Goal: Task Accomplishment & Management: Use online tool/utility

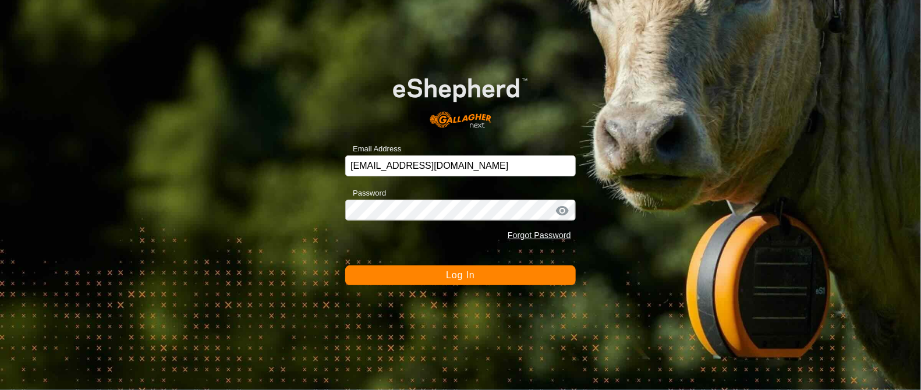
click at [464, 279] on span "Log In" at bounding box center [460, 275] width 29 height 10
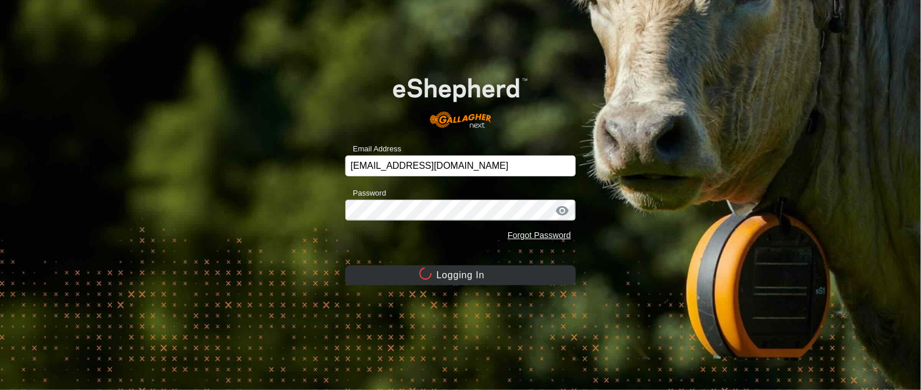
click at [464, 279] on button "Logging In" at bounding box center [460, 275] width 230 height 20
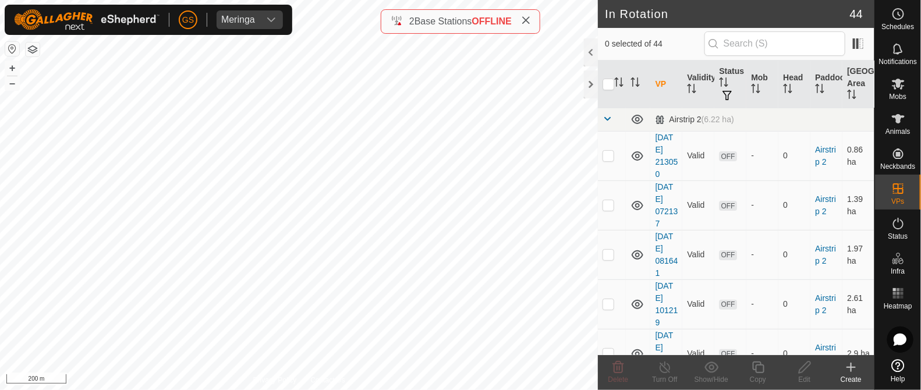
checkbox input "true"
click at [756, 363] on icon at bounding box center [758, 367] width 15 height 14
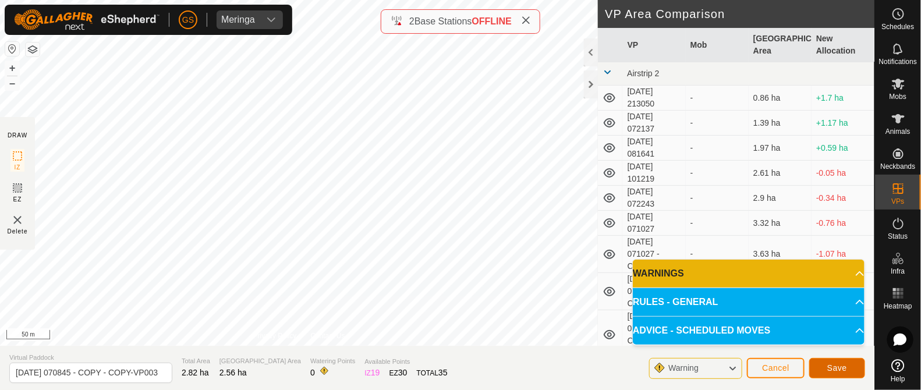
click at [832, 367] on span "Save" at bounding box center [837, 367] width 20 height 9
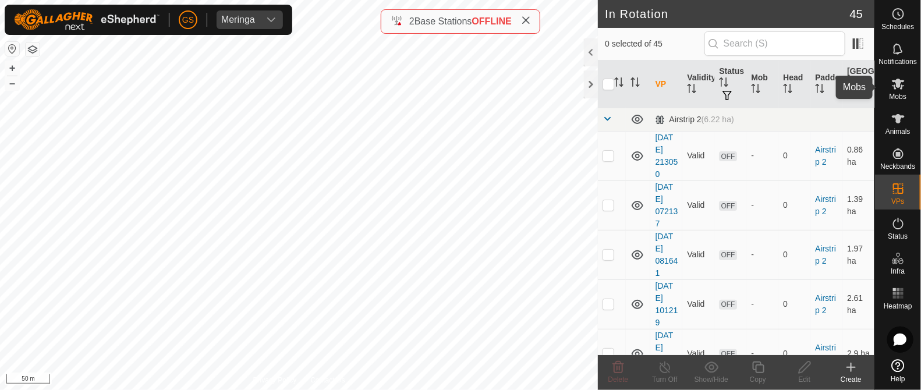
click at [898, 87] on icon at bounding box center [897, 84] width 13 height 11
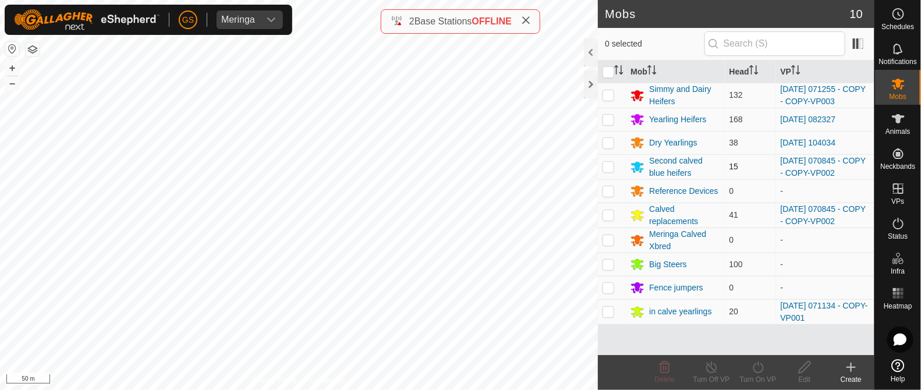
drag, startPoint x: 607, startPoint y: 167, endPoint x: 614, endPoint y: 175, distance: 10.4
click at [608, 167] on p-checkbox at bounding box center [608, 166] width 12 height 9
checkbox input "true"
click at [607, 216] on p-checkbox at bounding box center [608, 214] width 12 height 9
checkbox input "true"
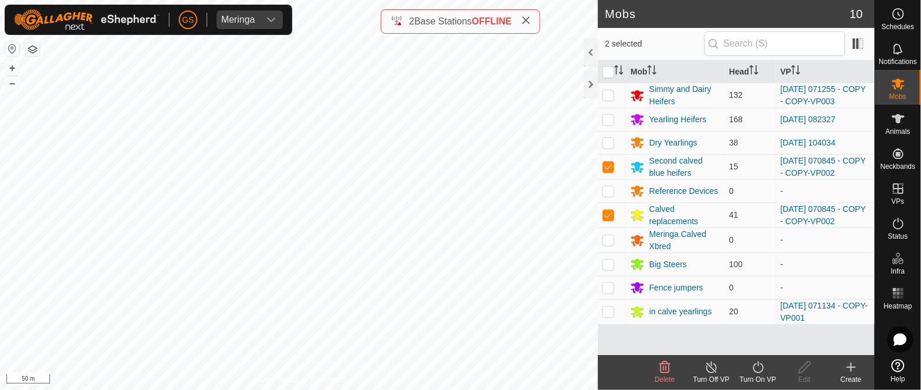
click at [754, 360] on icon at bounding box center [758, 367] width 15 height 14
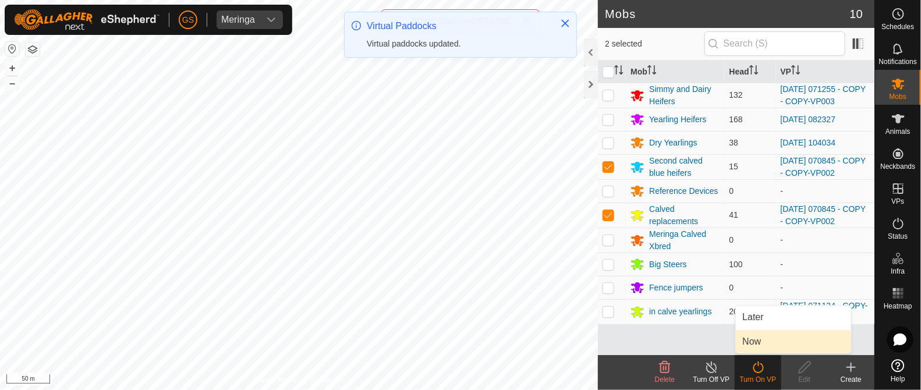
click at [788, 346] on link "Now" at bounding box center [792, 341] width 115 height 23
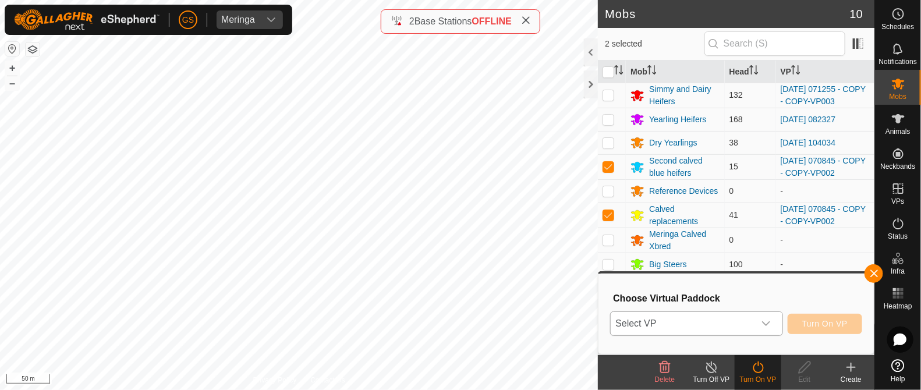
click at [768, 329] on div "dropdown trigger" at bounding box center [765, 323] width 23 height 23
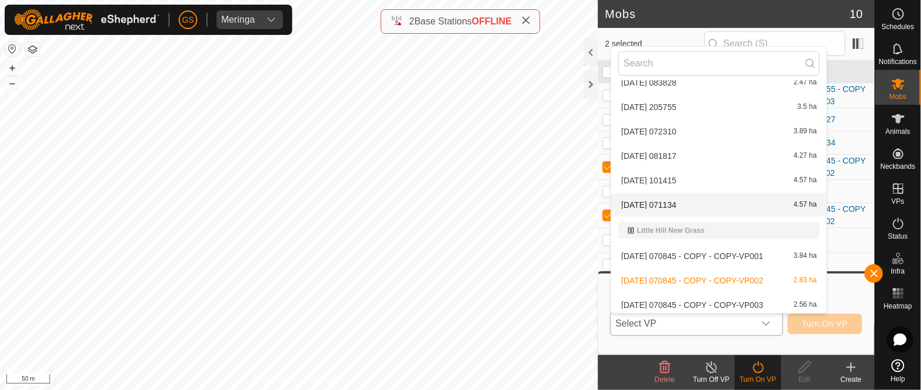
scroll to position [885, 0]
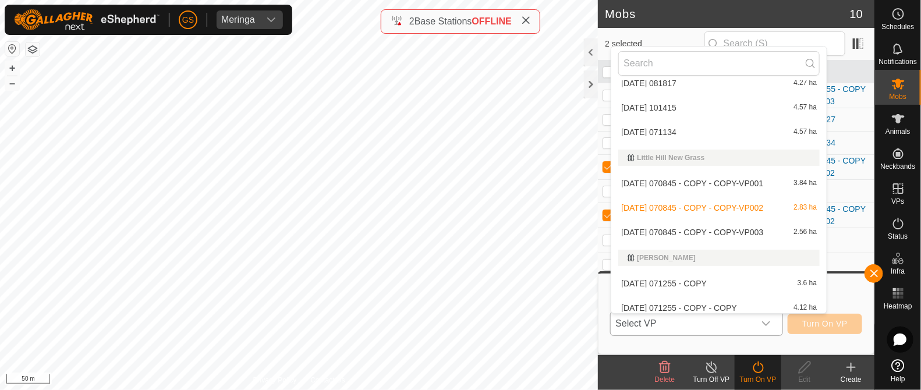
click at [744, 230] on li "2025-08-12 070845 - COPY - COPY-VP003 2.56 ha" at bounding box center [718, 232] width 215 height 23
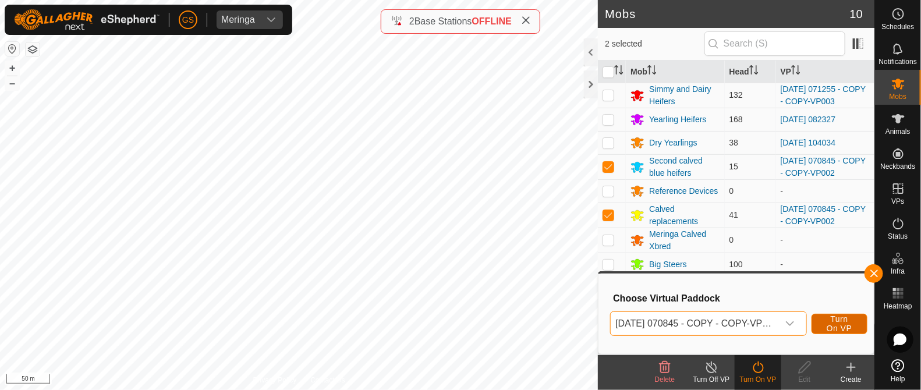
click at [841, 327] on span "Turn On VP" at bounding box center [839, 323] width 27 height 19
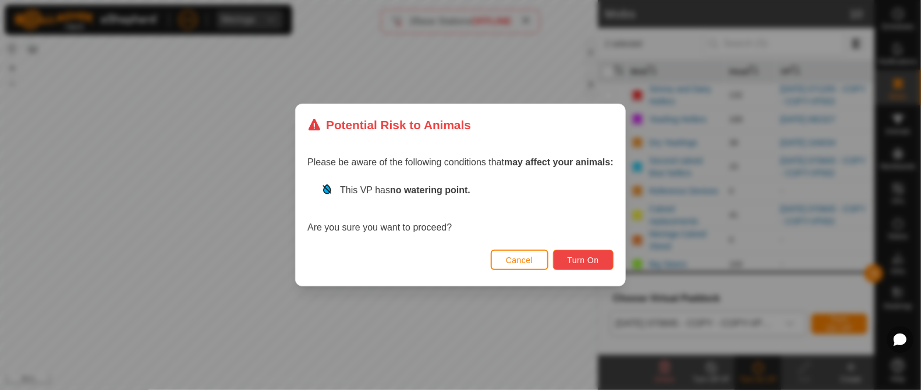
click at [597, 266] on button "Turn On" at bounding box center [583, 260] width 61 height 20
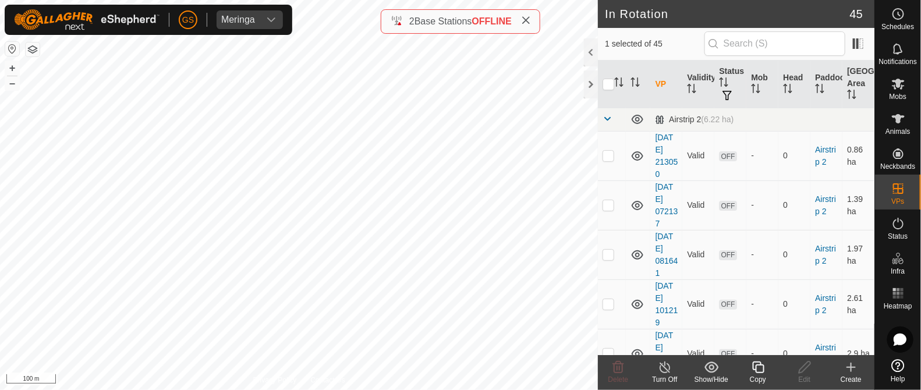
click at [752, 369] on icon at bounding box center [758, 367] width 15 height 14
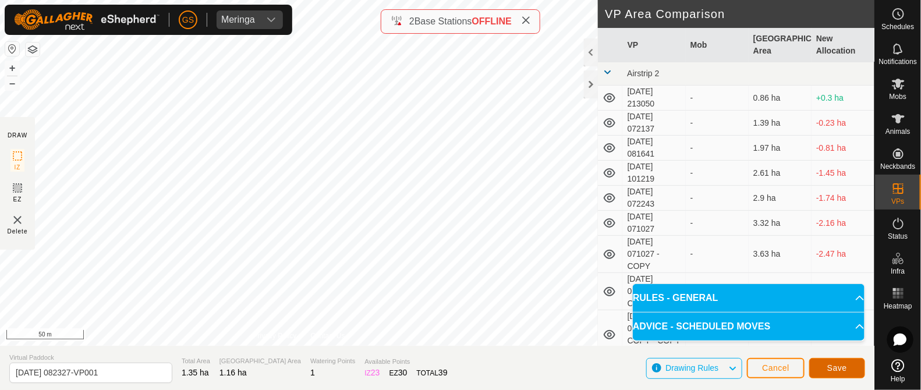
click at [839, 368] on span "Save" at bounding box center [837, 367] width 20 height 9
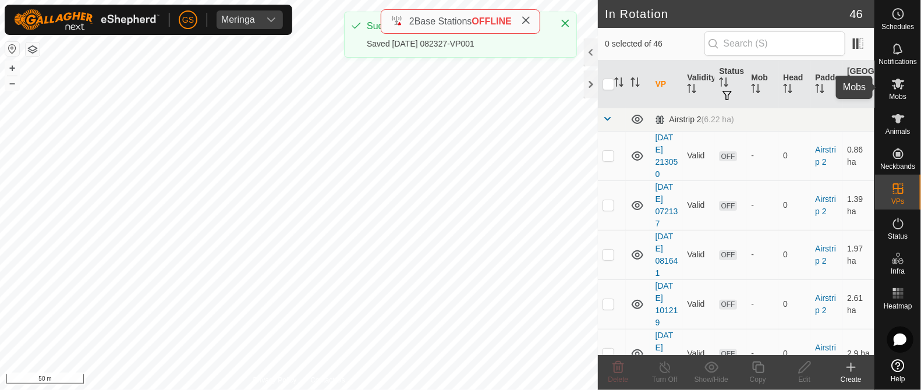
click at [896, 86] on icon at bounding box center [897, 84] width 13 height 11
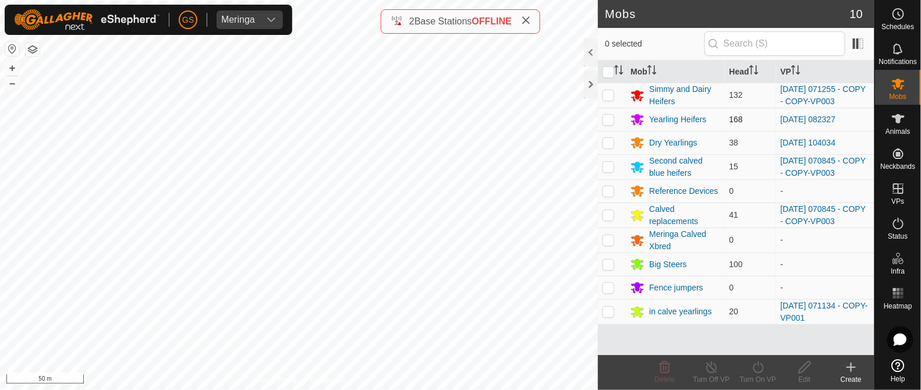
click at [605, 118] on p-checkbox at bounding box center [608, 119] width 12 height 9
checkbox input "true"
click at [758, 368] on icon at bounding box center [758, 367] width 15 height 14
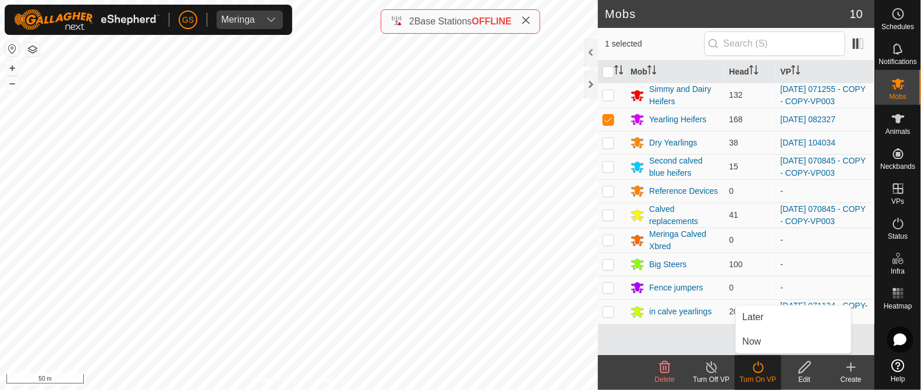
click at [752, 360] on icon at bounding box center [758, 367] width 15 height 14
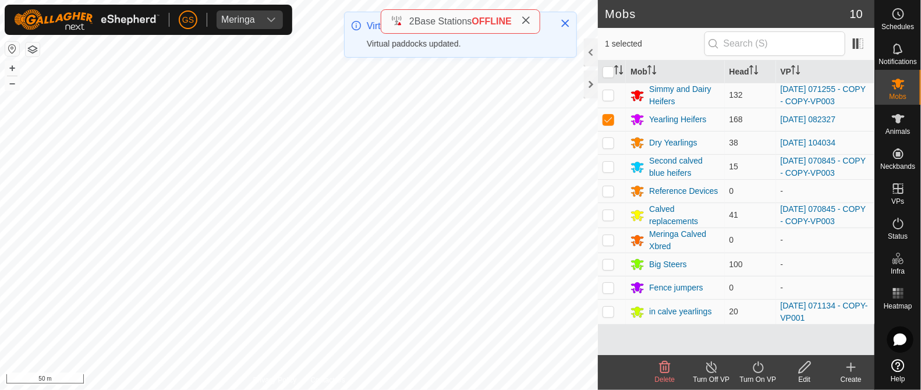
click at [754, 366] on icon at bounding box center [758, 367] width 15 height 14
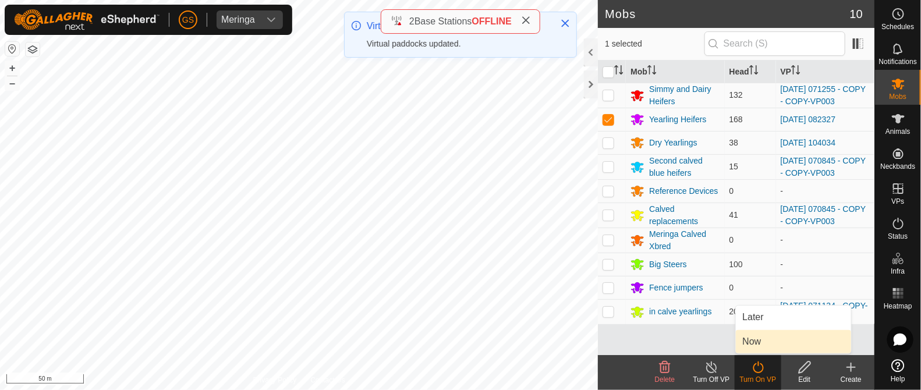
click at [742, 336] on link "Now" at bounding box center [792, 341] width 115 height 23
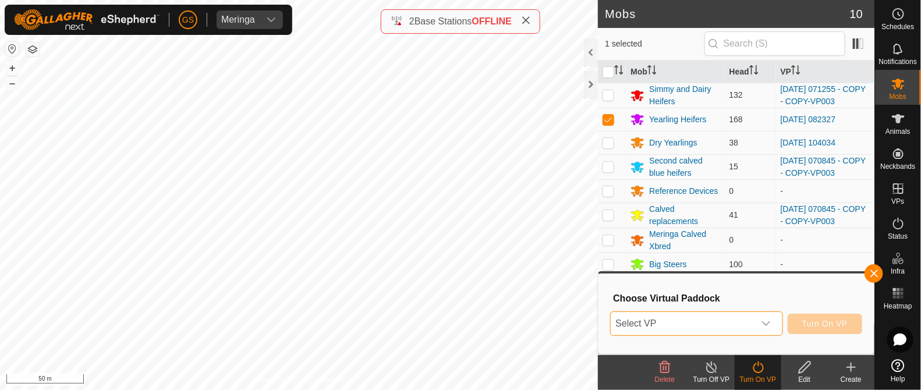
click at [728, 318] on span "Select VP" at bounding box center [681, 323] width 143 height 23
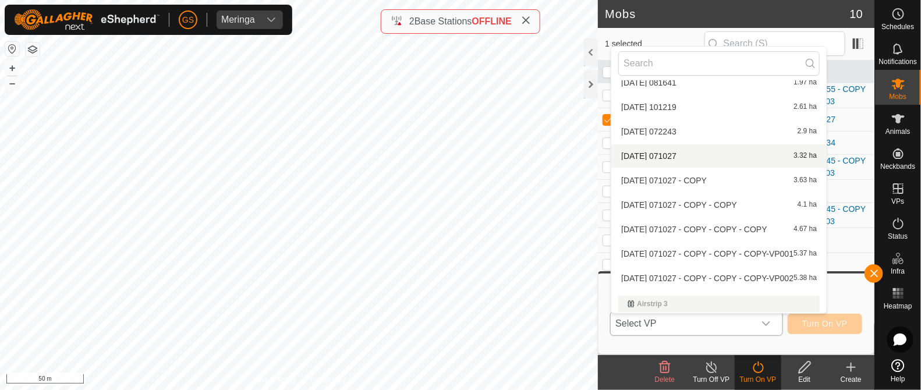
scroll to position [158, 0]
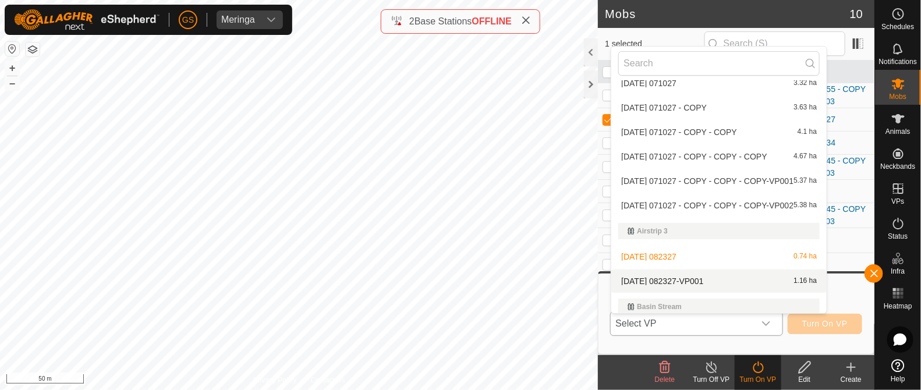
click at [722, 278] on li "2025-08-18 082327-VP001 1.16 ha" at bounding box center [718, 280] width 215 height 23
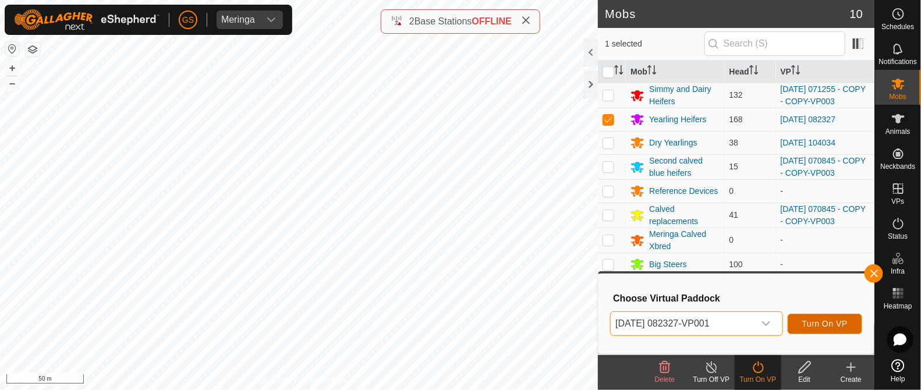
click at [813, 319] on span "Turn On VP" at bounding box center [824, 323] width 45 height 9
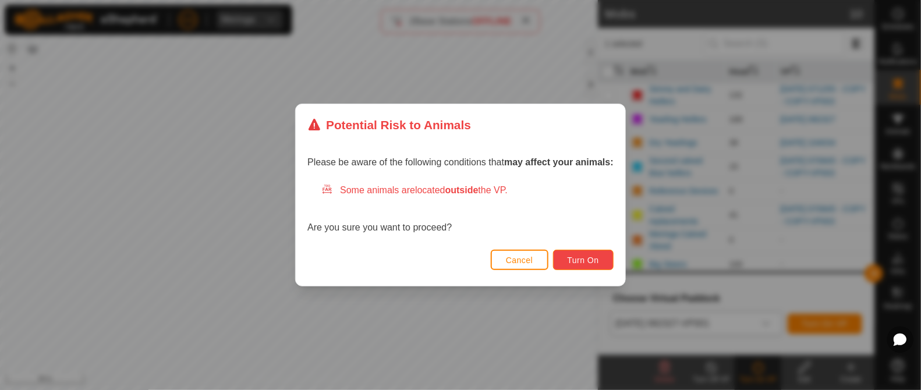
click at [602, 259] on button "Turn On" at bounding box center [583, 260] width 61 height 20
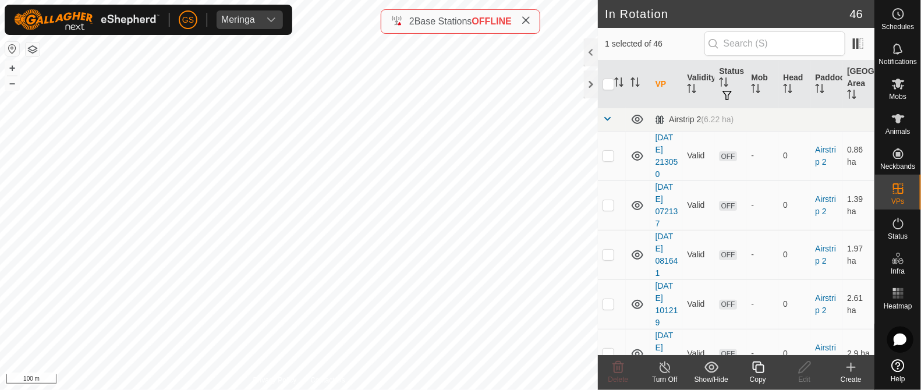
checkbox input "true"
checkbox input "false"
checkbox input "true"
click at [751, 369] on icon at bounding box center [758, 367] width 15 height 14
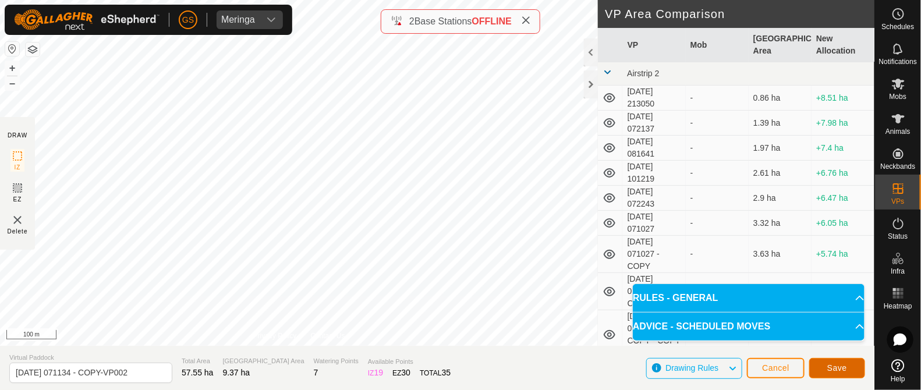
click at [843, 364] on span "Save" at bounding box center [837, 367] width 20 height 9
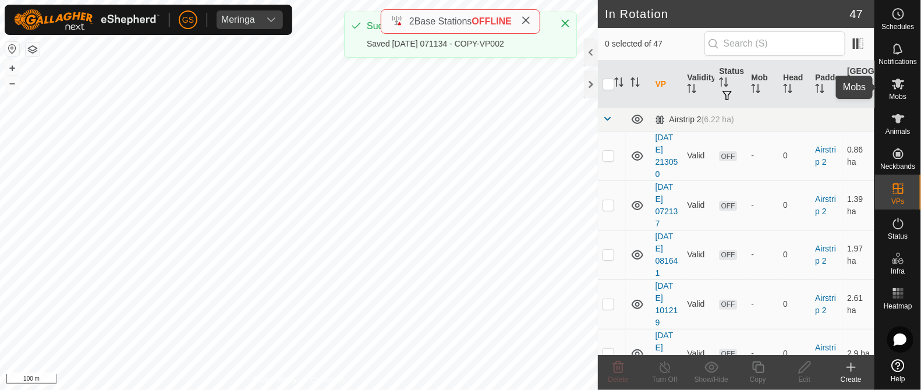
click at [900, 86] on icon at bounding box center [898, 84] width 14 height 14
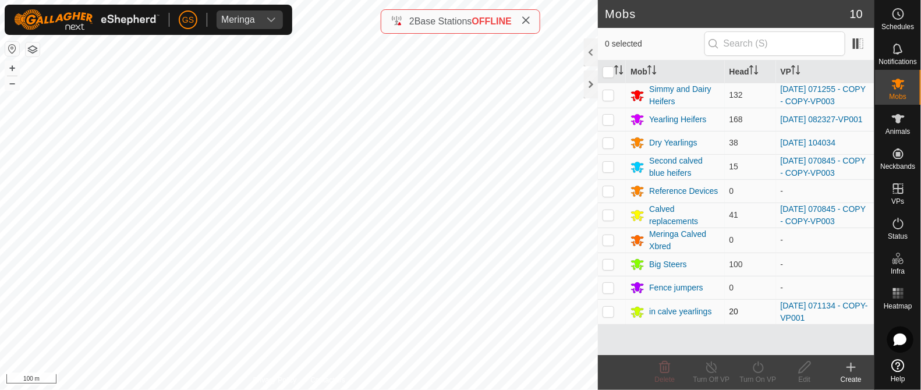
click at [608, 311] on p-checkbox at bounding box center [608, 311] width 12 height 9
checkbox input "true"
click at [765, 374] on icon at bounding box center [758, 367] width 15 height 14
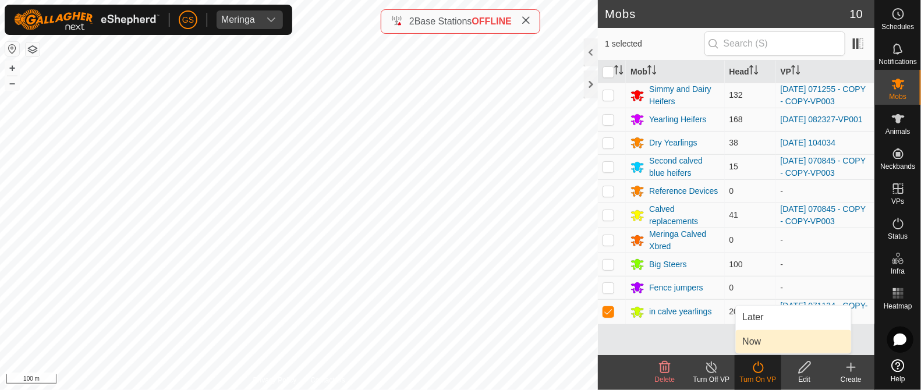
click at [752, 349] on link "Now" at bounding box center [792, 341] width 115 height 23
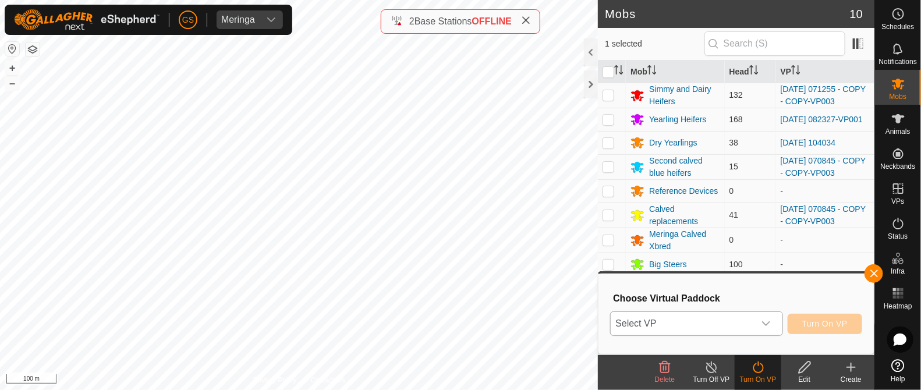
click at [754, 323] on div "dropdown trigger" at bounding box center [765, 323] width 23 height 23
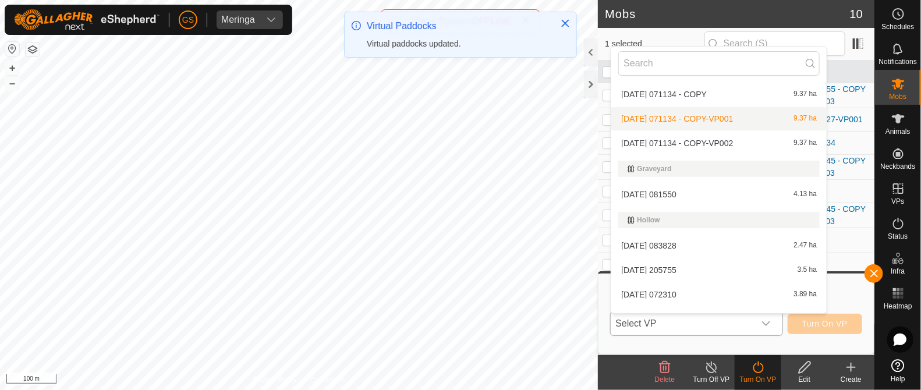
scroll to position [667, 0]
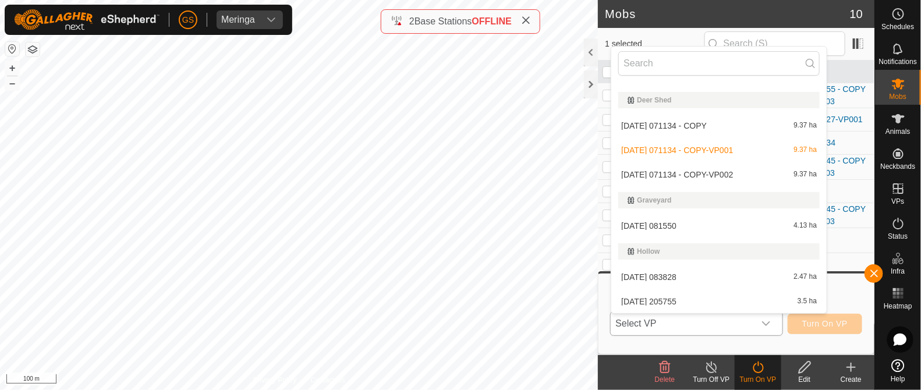
click at [722, 170] on li "2025-08-12 071134 - COPY-VP002 9.37 ha" at bounding box center [718, 174] width 215 height 23
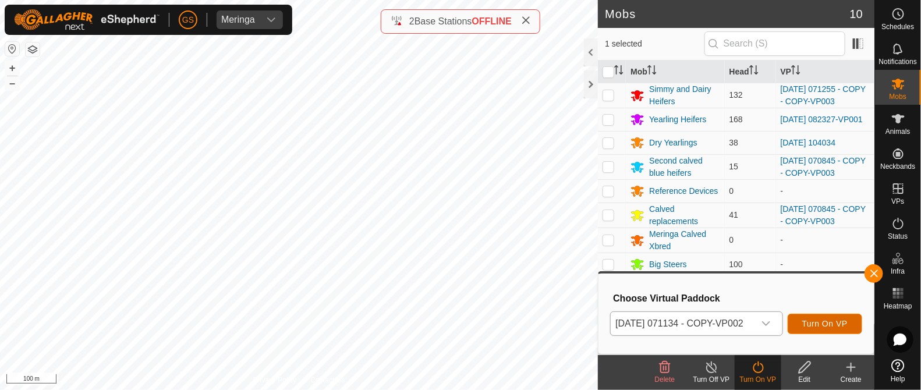
click at [835, 321] on span "Turn On VP" at bounding box center [824, 323] width 45 height 9
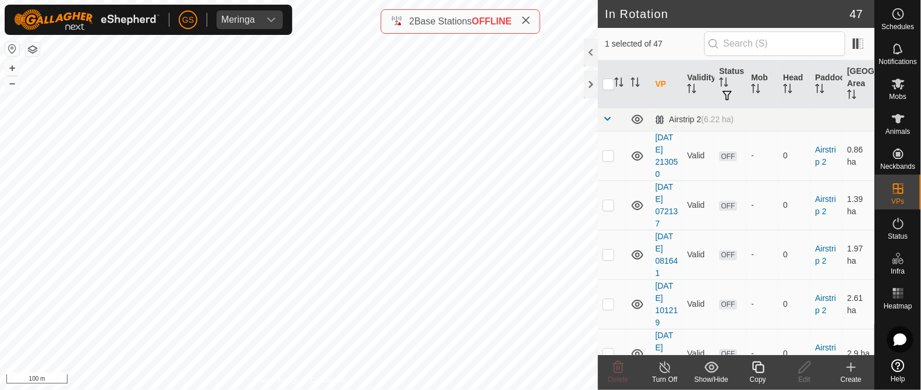
click at [749, 366] on copy-svg-icon at bounding box center [757, 367] width 47 height 14
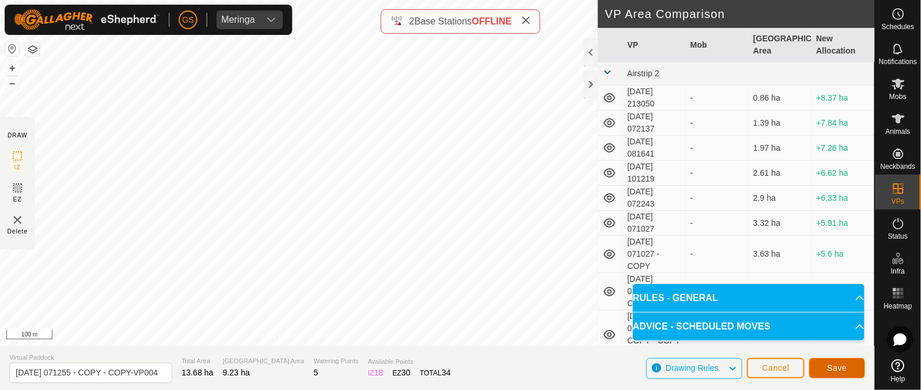
click at [844, 371] on span "Save" at bounding box center [837, 367] width 20 height 9
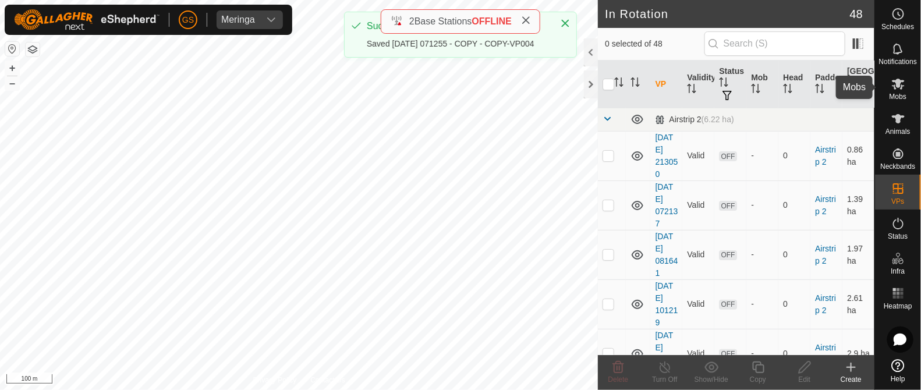
click at [905, 90] on es-mob-svg-icon at bounding box center [897, 83] width 21 height 19
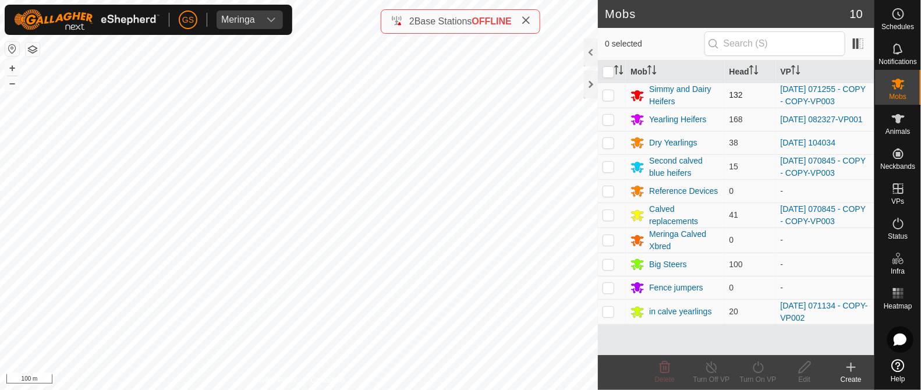
click at [605, 97] on p-checkbox at bounding box center [608, 94] width 12 height 9
checkbox input "true"
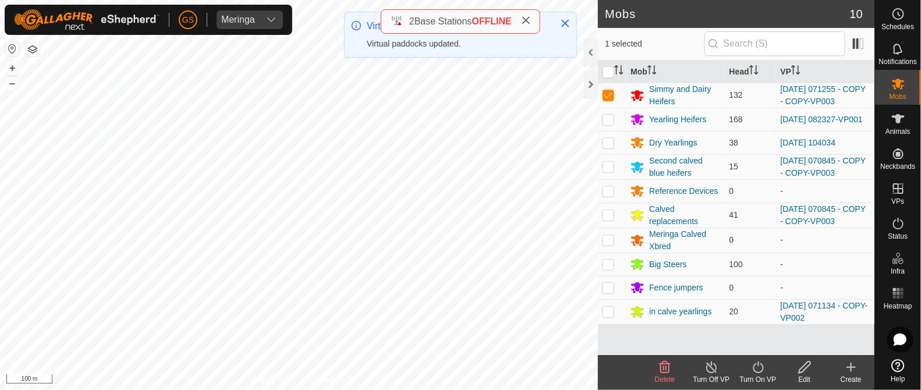
click at [761, 368] on icon at bounding box center [758, 367] width 15 height 14
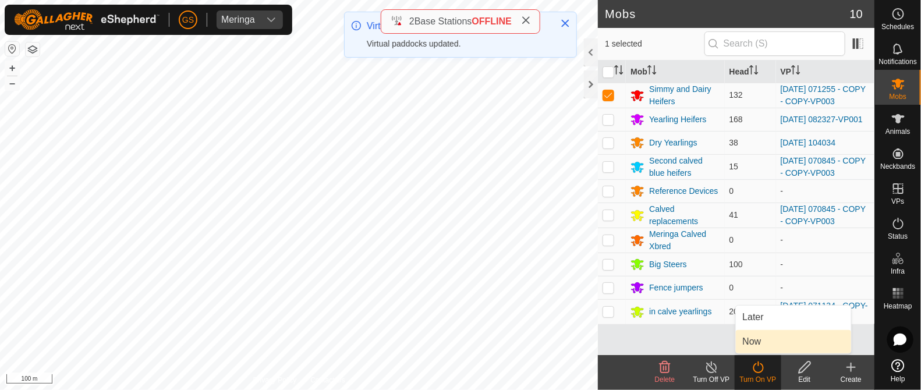
click at [751, 340] on link "Now" at bounding box center [792, 341] width 115 height 23
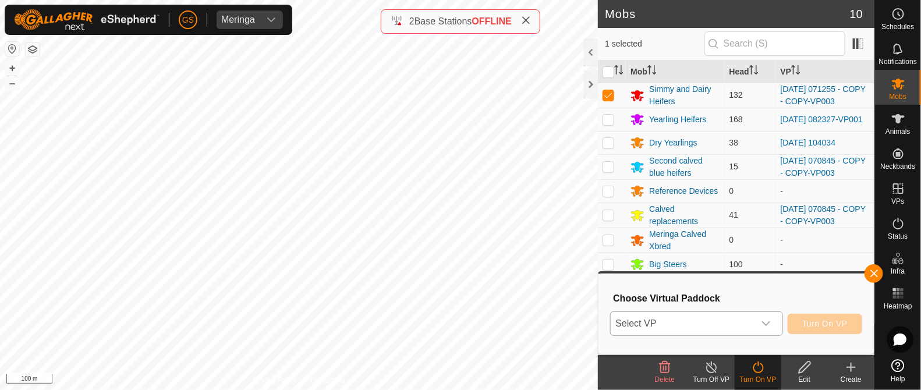
click at [749, 322] on span "Select VP" at bounding box center [681, 323] width 143 height 23
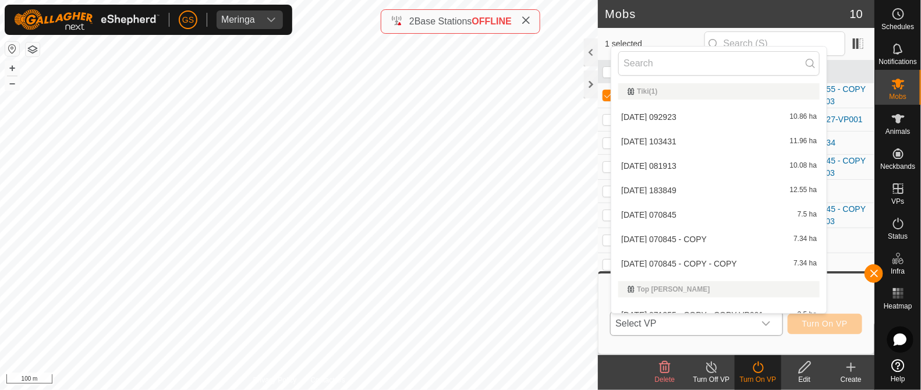
scroll to position [1313, 0]
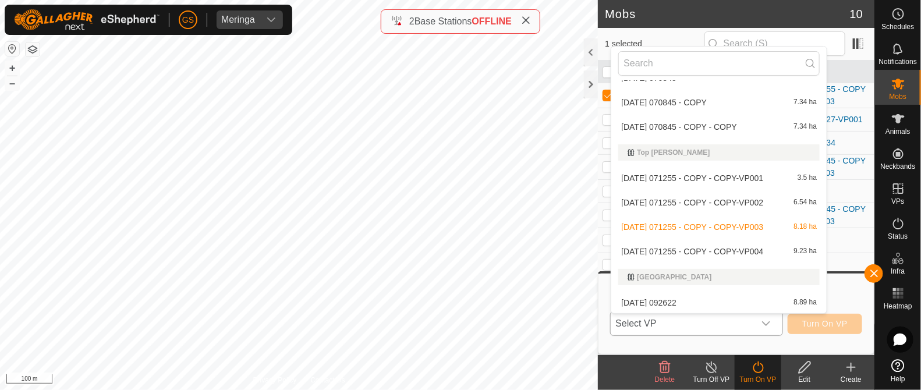
click at [745, 248] on li "2025-08-12 071255 - COPY - COPY-VP004 9.23 ha" at bounding box center [718, 251] width 215 height 23
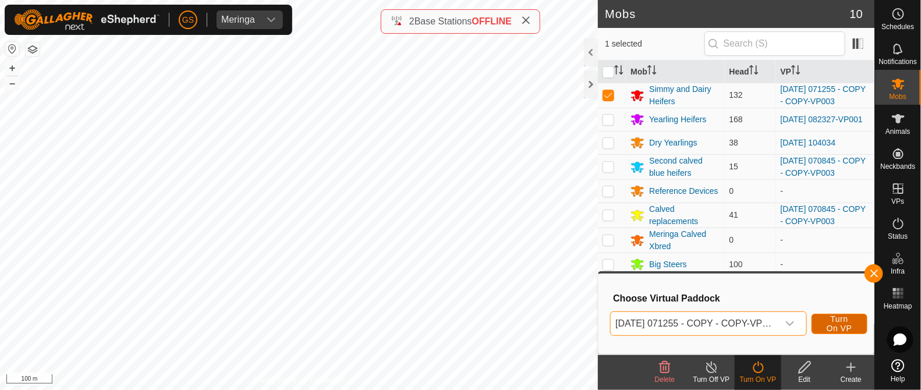
click at [836, 321] on span "Turn On VP" at bounding box center [839, 323] width 27 height 19
